Goal: Task Accomplishment & Management: Understand process/instructions

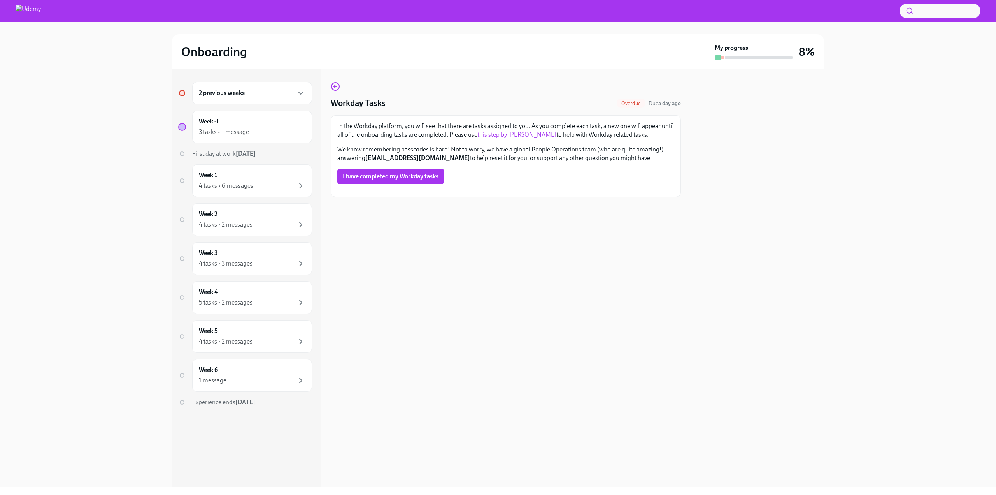
click at [271, 95] on div "2 previous weeks" at bounding box center [252, 92] width 107 height 9
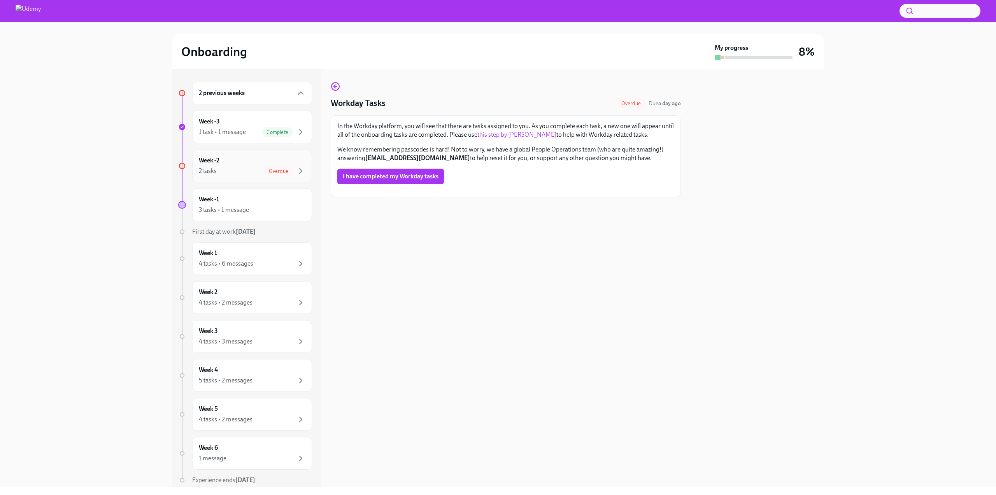
click at [247, 163] on div "Week -2 2 tasks Overdue" at bounding box center [252, 165] width 107 height 19
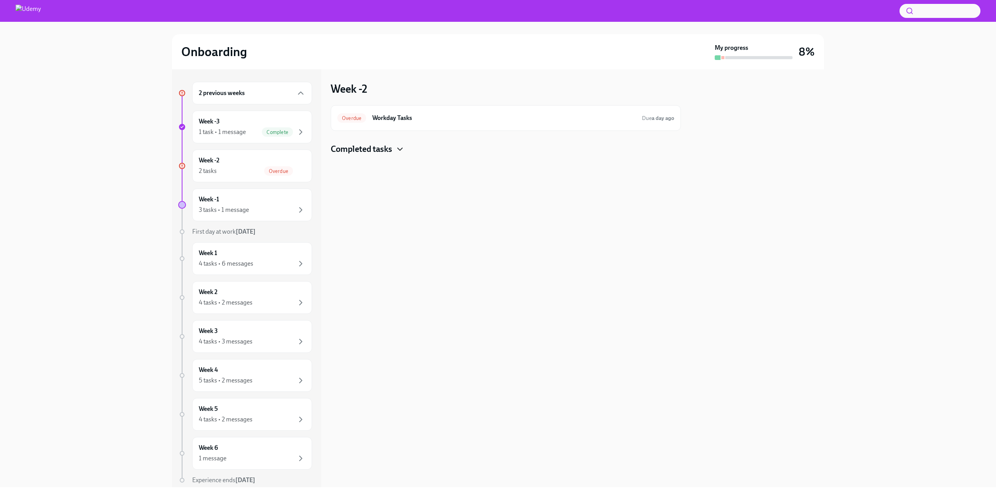
click at [400, 147] on icon "button" at bounding box center [399, 148] width 9 height 9
click at [388, 118] on h6 "Workday Tasks" at bounding box center [503, 118] width 263 height 9
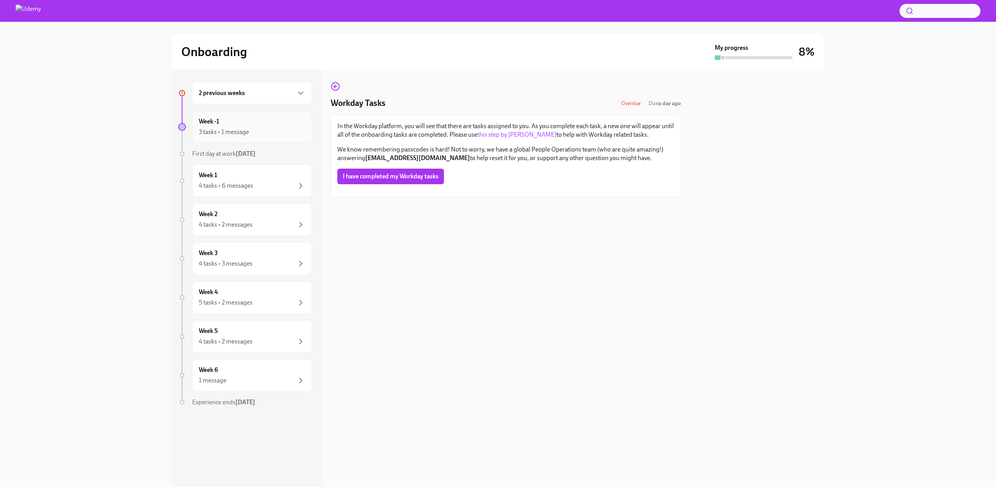
click at [267, 122] on div "Week -1 3 tasks • 1 message" at bounding box center [252, 126] width 107 height 19
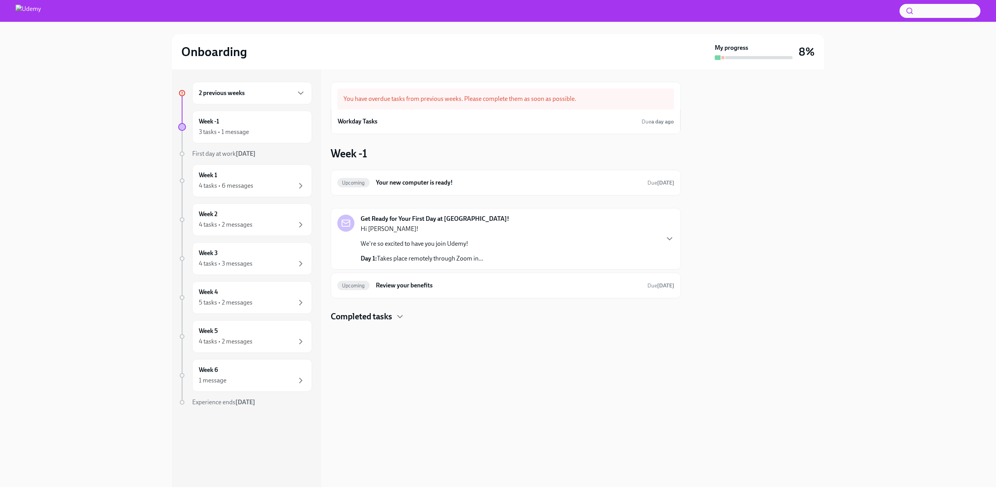
click at [508, 244] on div "Get Ready for Your First Day at [GEOGRAPHIC_DATA]! Hi [PERSON_NAME]! We're so e…" at bounding box center [505, 238] width 337 height 48
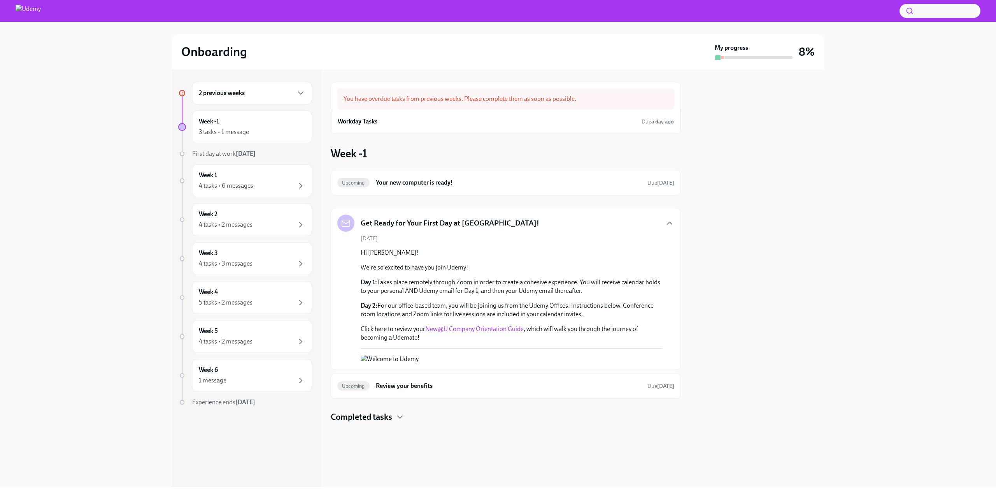
click at [262, 91] on div "2 previous weeks" at bounding box center [252, 92] width 107 height 9
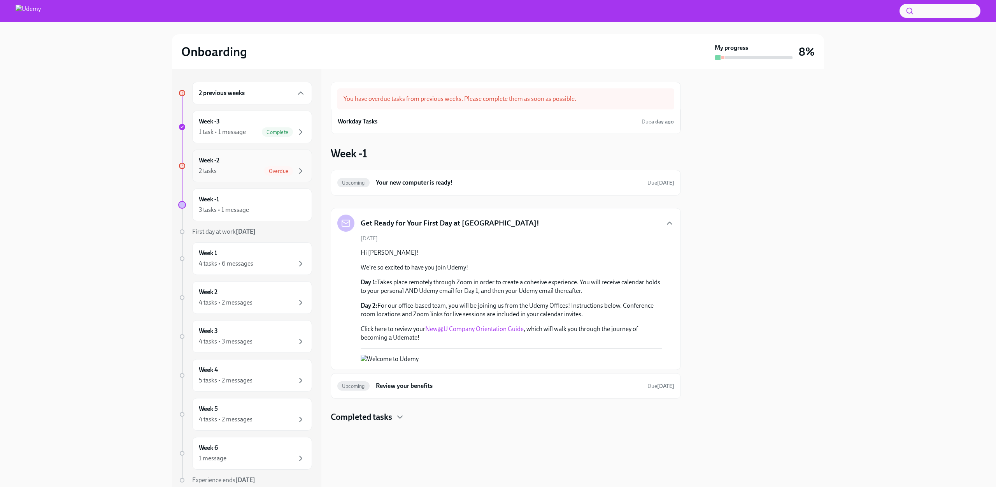
click at [249, 169] on div "2 tasks Overdue" at bounding box center [252, 170] width 107 height 9
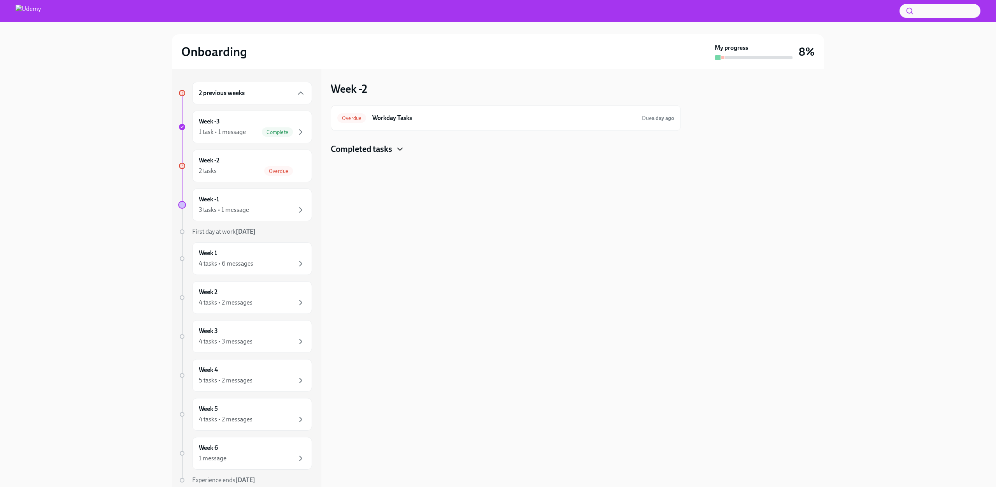
click at [400, 148] on icon "button" at bounding box center [399, 148] width 9 height 9
click at [404, 174] on h6 "Your Office Equipment Stipend" at bounding box center [495, 174] width 260 height 9
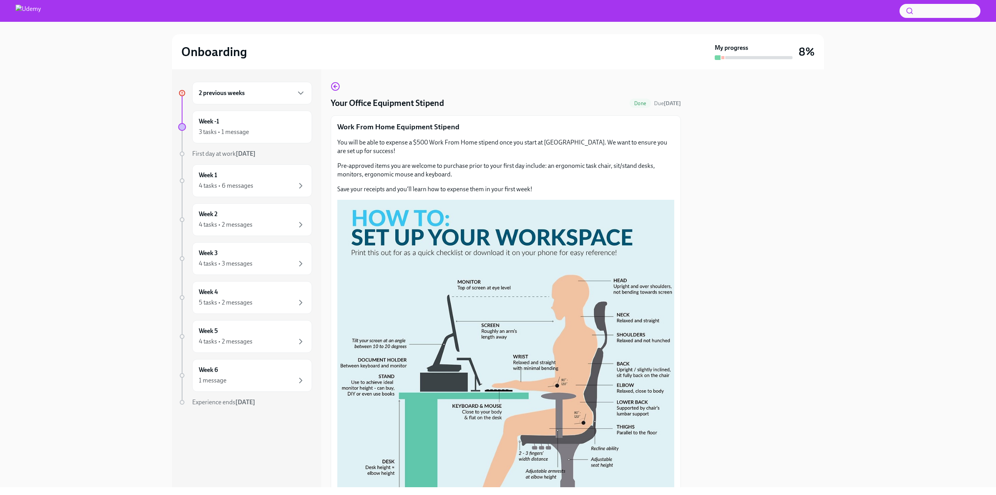
click at [281, 97] on div "2 previous weeks" at bounding box center [252, 92] width 107 height 9
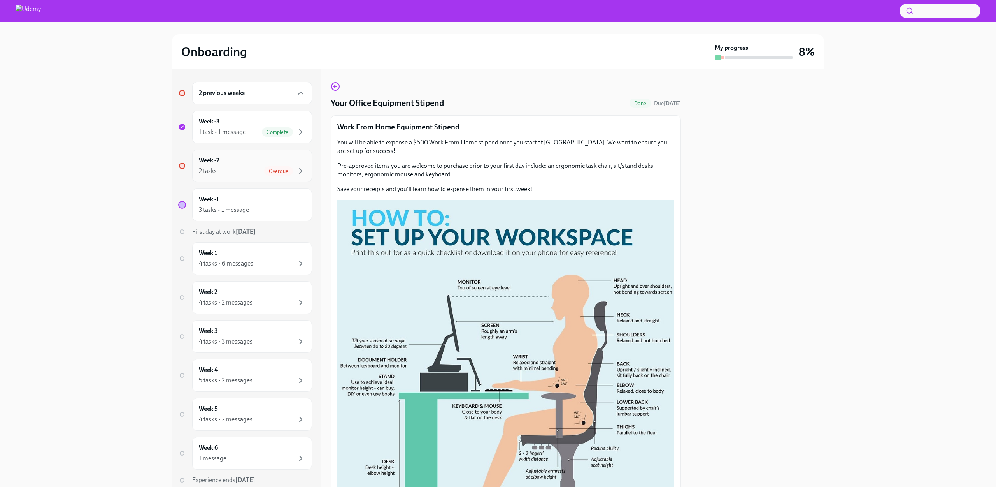
click at [260, 162] on div "Week -2 2 tasks Overdue" at bounding box center [252, 165] width 107 height 19
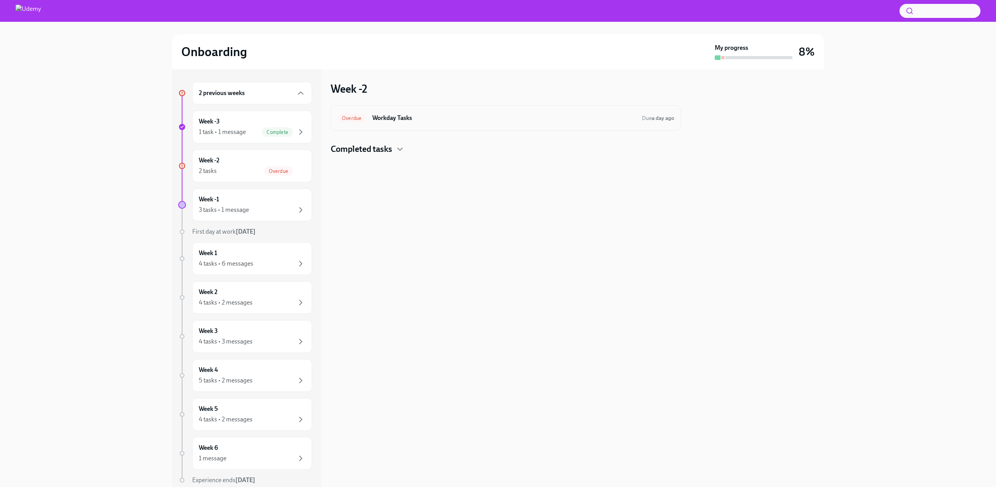
click at [400, 120] on h6 "Workday Tasks" at bounding box center [503, 118] width 263 height 9
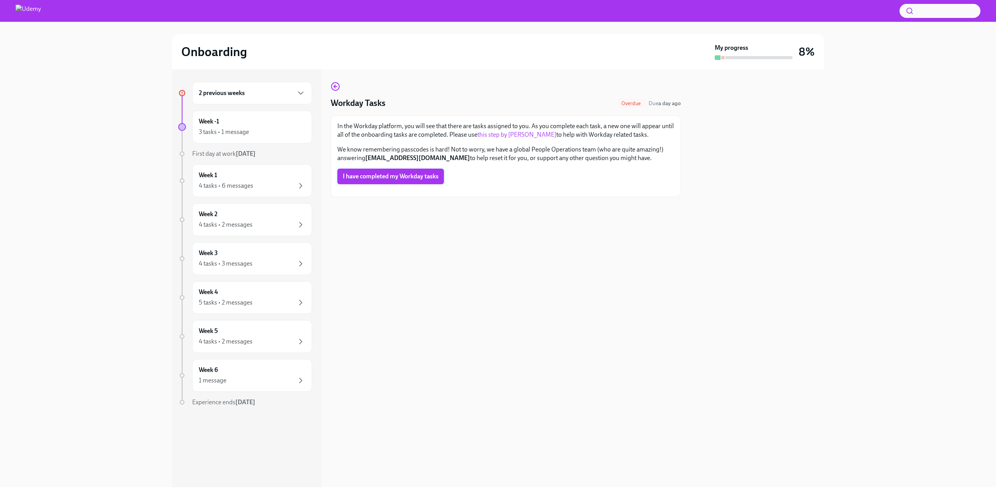
click at [411, 174] on span "I have completed my Workday tasks" at bounding box center [391, 176] width 96 height 8
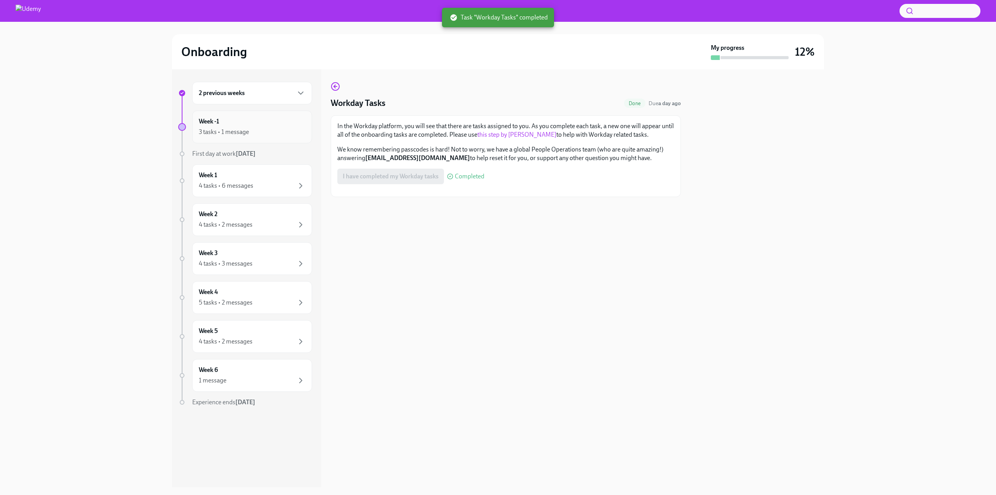
click at [269, 128] on div "3 tasks • 1 message" at bounding box center [252, 131] width 107 height 9
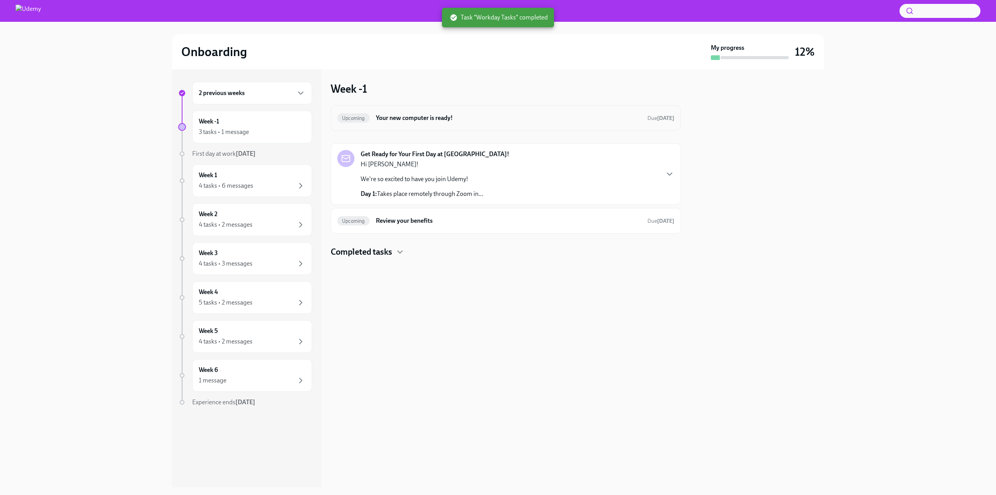
click at [409, 124] on div "Upcoming Your new computer is ready! Due [DATE]" at bounding box center [506, 118] width 350 height 26
click at [416, 118] on h6 "Your new computer is ready!" at bounding box center [508, 118] width 265 height 9
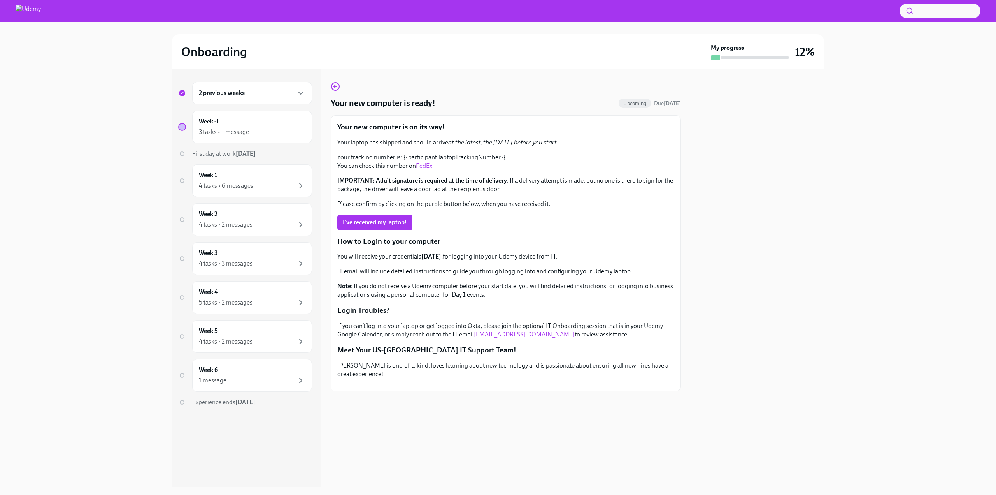
scroll to position [12, 0]
click at [273, 127] on div "Week -1 3 tasks • 1 message" at bounding box center [252, 126] width 107 height 19
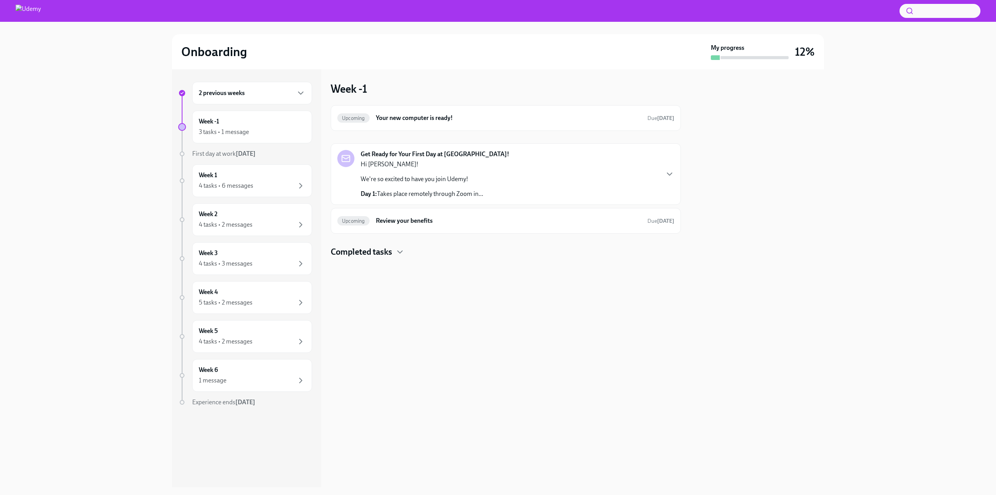
click at [457, 188] on div "Hi [PERSON_NAME]! We're so excited to have you join Udemy! Day 1: Takes place r…" at bounding box center [422, 179] width 123 height 38
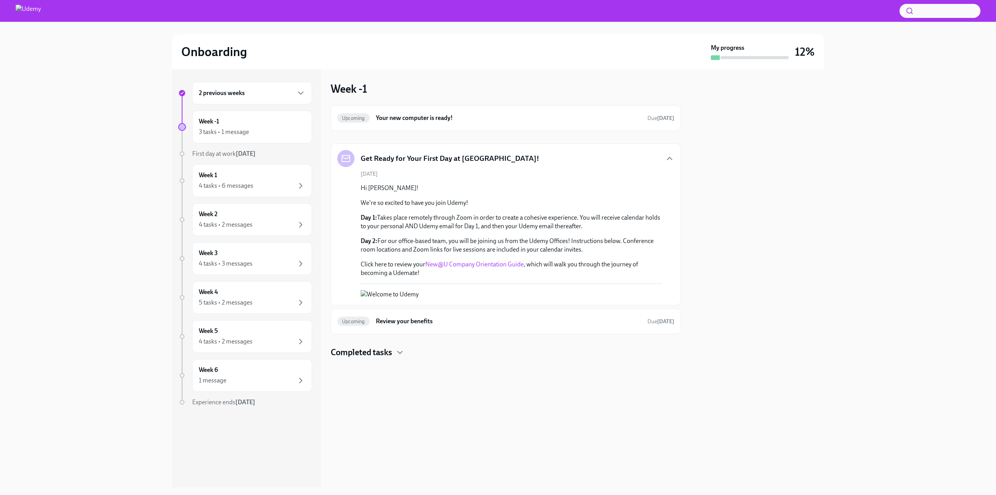
scroll to position [12, 0]
click at [403, 325] on h6 "Review your benefits" at bounding box center [508, 321] width 265 height 9
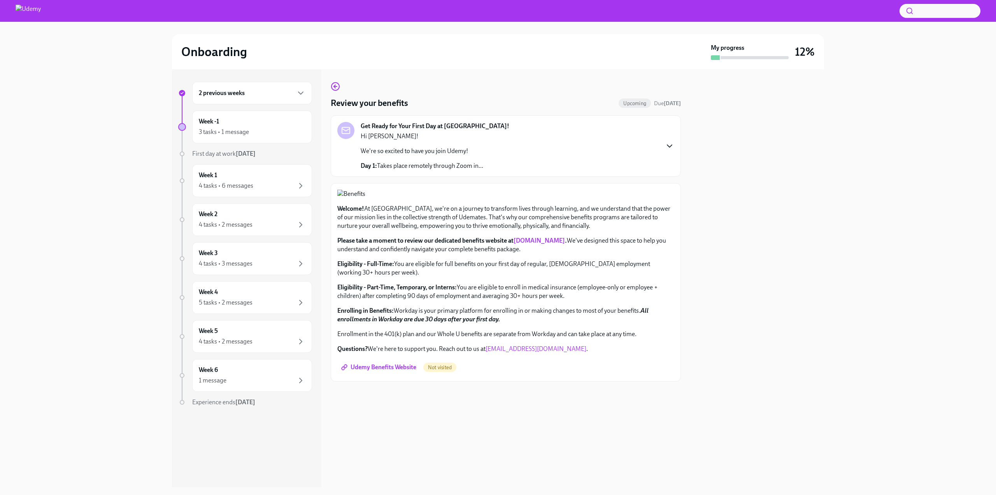
click at [667, 148] on icon "button" at bounding box center [669, 145] width 9 height 9
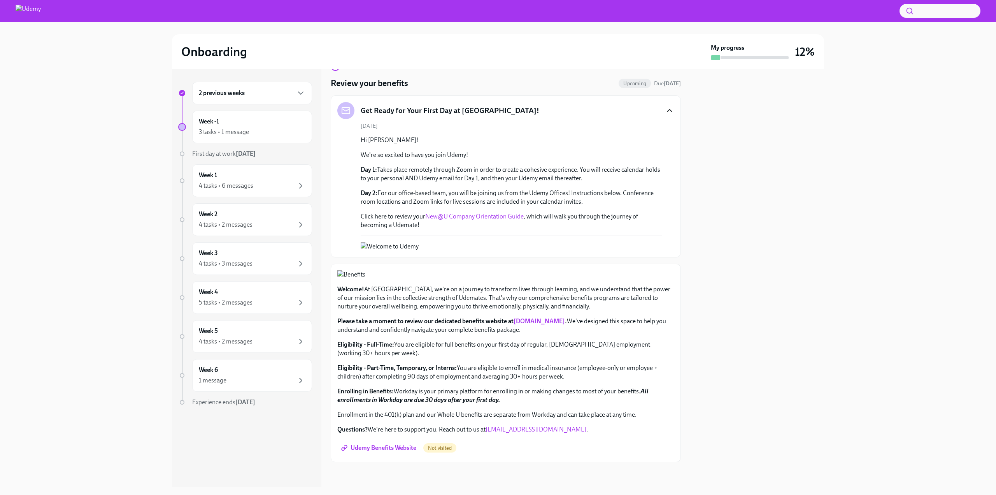
scroll to position [314, 0]
click at [541, 321] on link "[DOMAIN_NAME]" at bounding box center [539, 320] width 51 height 7
click at [396, 447] on span "Udemy Benefits Website" at bounding box center [380, 448] width 74 height 8
click at [271, 125] on div "Week -1 3 tasks • 1 message" at bounding box center [252, 126] width 107 height 19
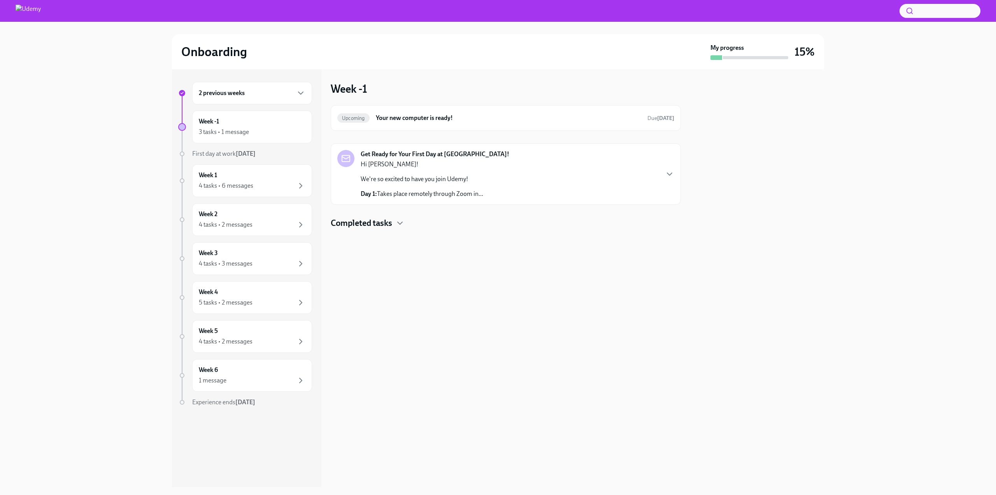
click at [377, 225] on h4 "Completed tasks" at bounding box center [361, 223] width 61 height 12
click at [416, 196] on p "Day 1: Takes place remotely through Zoom in..." at bounding box center [422, 194] width 123 height 9
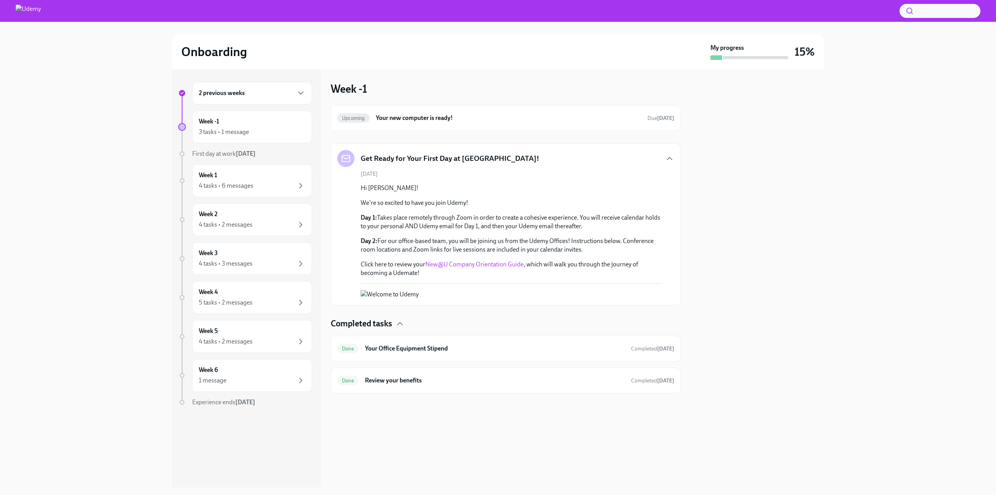
click at [471, 264] on link "New@U Company Orientation Guide" at bounding box center [474, 263] width 98 height 7
click at [459, 260] on link "New@U Company Orientation Guide" at bounding box center [474, 263] width 98 height 7
click at [269, 133] on div "3 tasks • 1 message" at bounding box center [252, 131] width 107 height 9
